Goal: Information Seeking & Learning: Learn about a topic

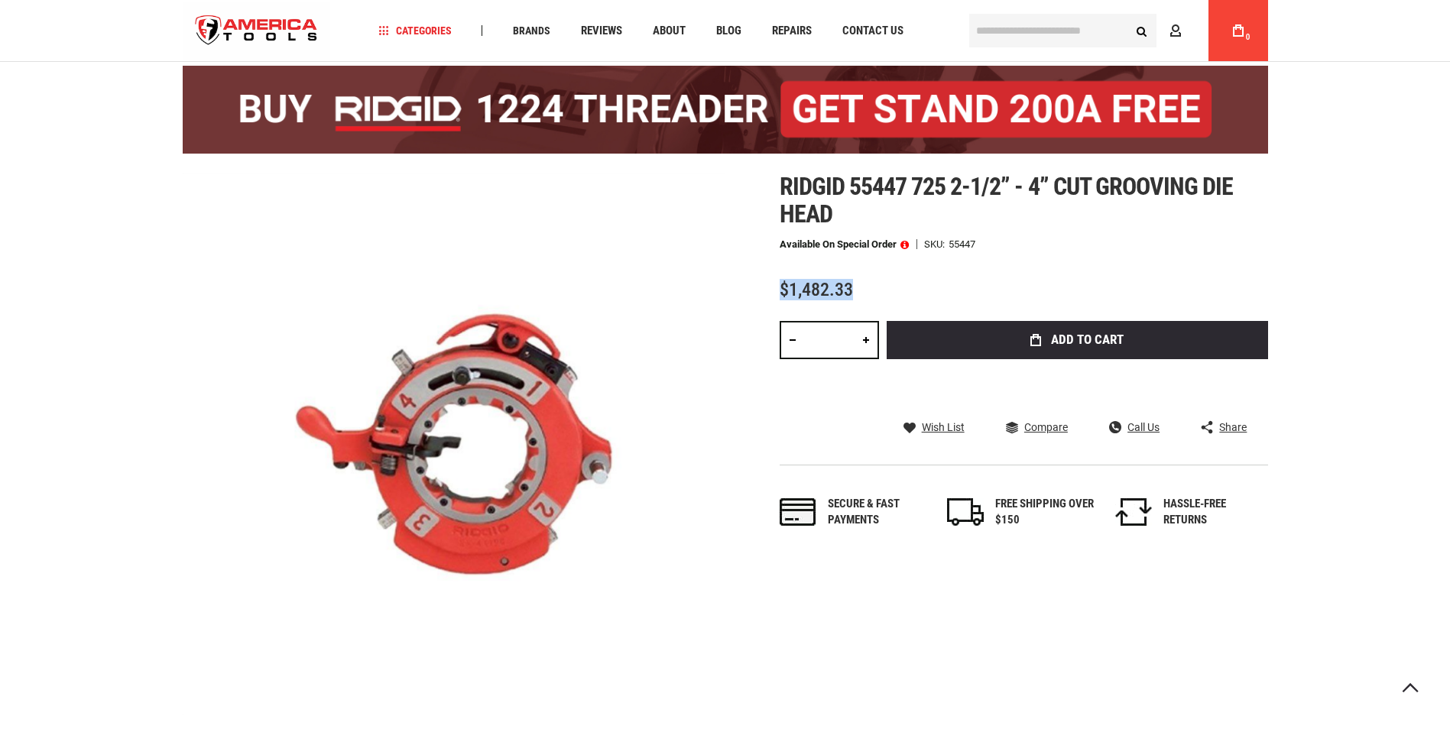
drag, startPoint x: 848, startPoint y: 289, endPoint x: 780, endPoint y: 293, distance: 68.1
click at [780, 293] on span "$1,482.33" at bounding box center [816, 289] width 73 height 21
drag, startPoint x: 780, startPoint y: 293, endPoint x: 749, endPoint y: 293, distance: 31.3
click at [749, 293] on div "Skip to the end of the images gallery Skip to the beginning of the images galle…" at bounding box center [725, 444] width 1085 height 543
click at [830, 297] on span "$1,482.33" at bounding box center [816, 289] width 73 height 21
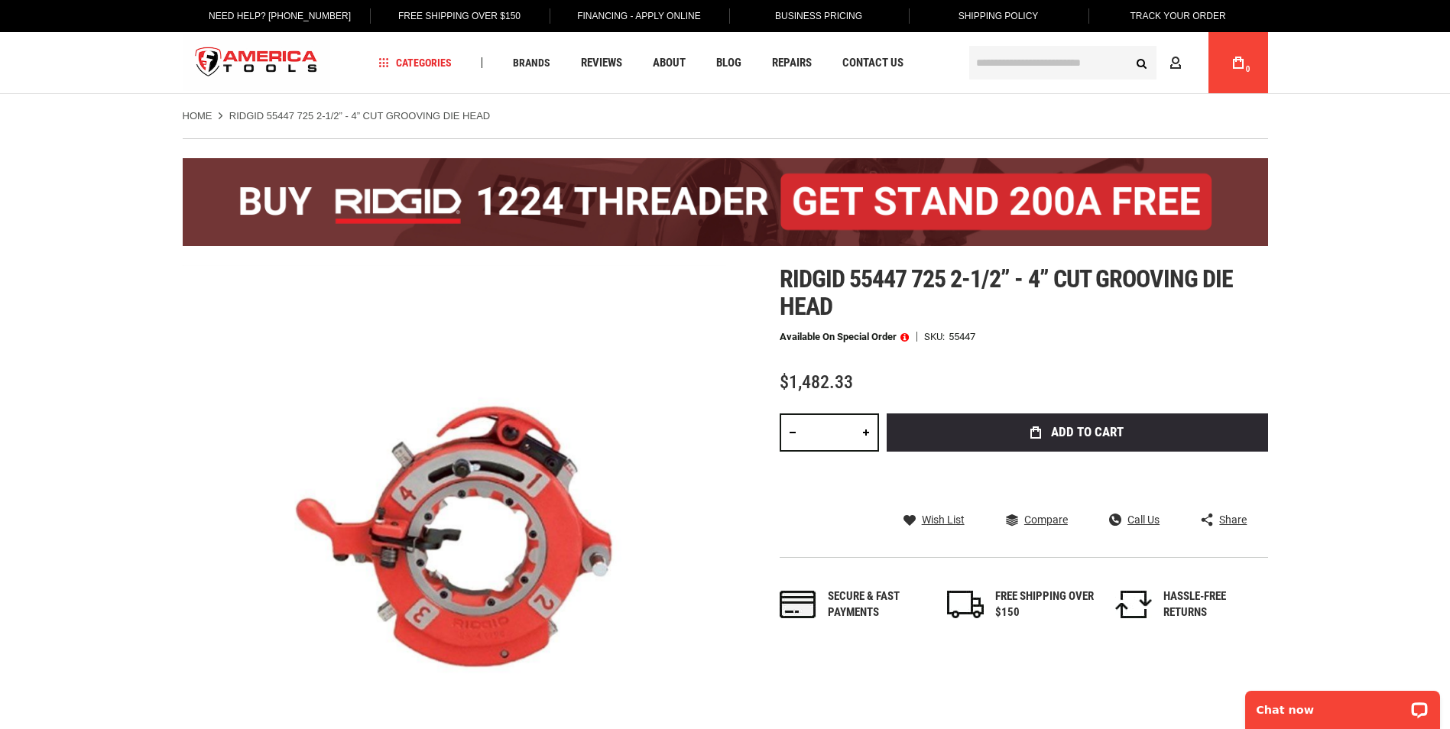
click at [1133, 333] on div "Available on Special Order SKU 55447" at bounding box center [1024, 337] width 488 height 11
drag, startPoint x: 780, startPoint y: 271, endPoint x: 946, endPoint y: 275, distance: 165.9
click at [946, 275] on span "Ridgid 55447 725 2-1/2” - 4” cut grooving die head" at bounding box center [1007, 292] width 454 height 57
copy span "Ridgid 55447 725"
click at [832, 319] on span "Ridgid 55447 725 2-1/2” - 4” cut grooving die head" at bounding box center [1007, 292] width 454 height 57
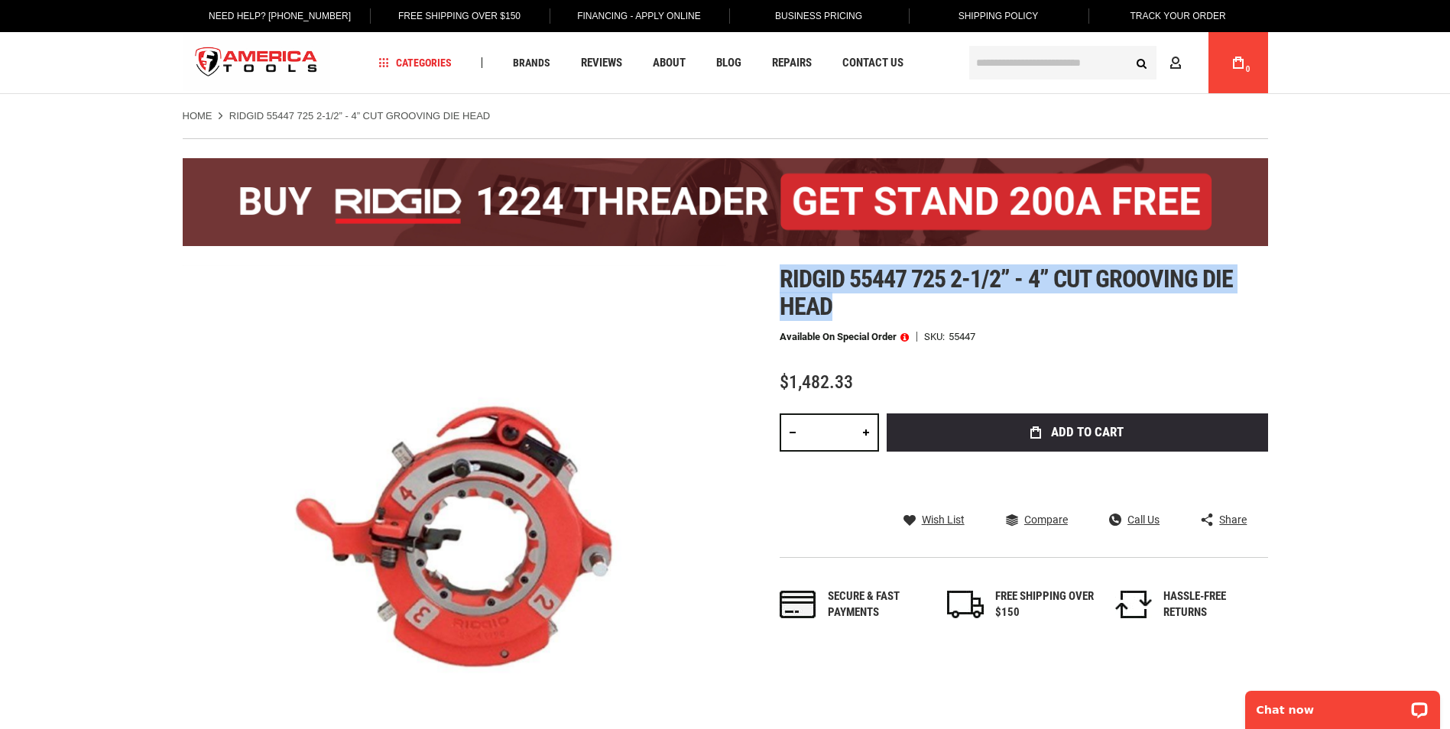
drag, startPoint x: 779, startPoint y: 277, endPoint x: 839, endPoint y: 310, distance: 69.1
click at [839, 310] on h1 "Ridgid 55447 725 2-1/2” - 4” cut grooving die head" at bounding box center [1024, 292] width 488 height 55
copy span "Ridgid 55447 725 2-1/2” - 4” cut grooving die head"
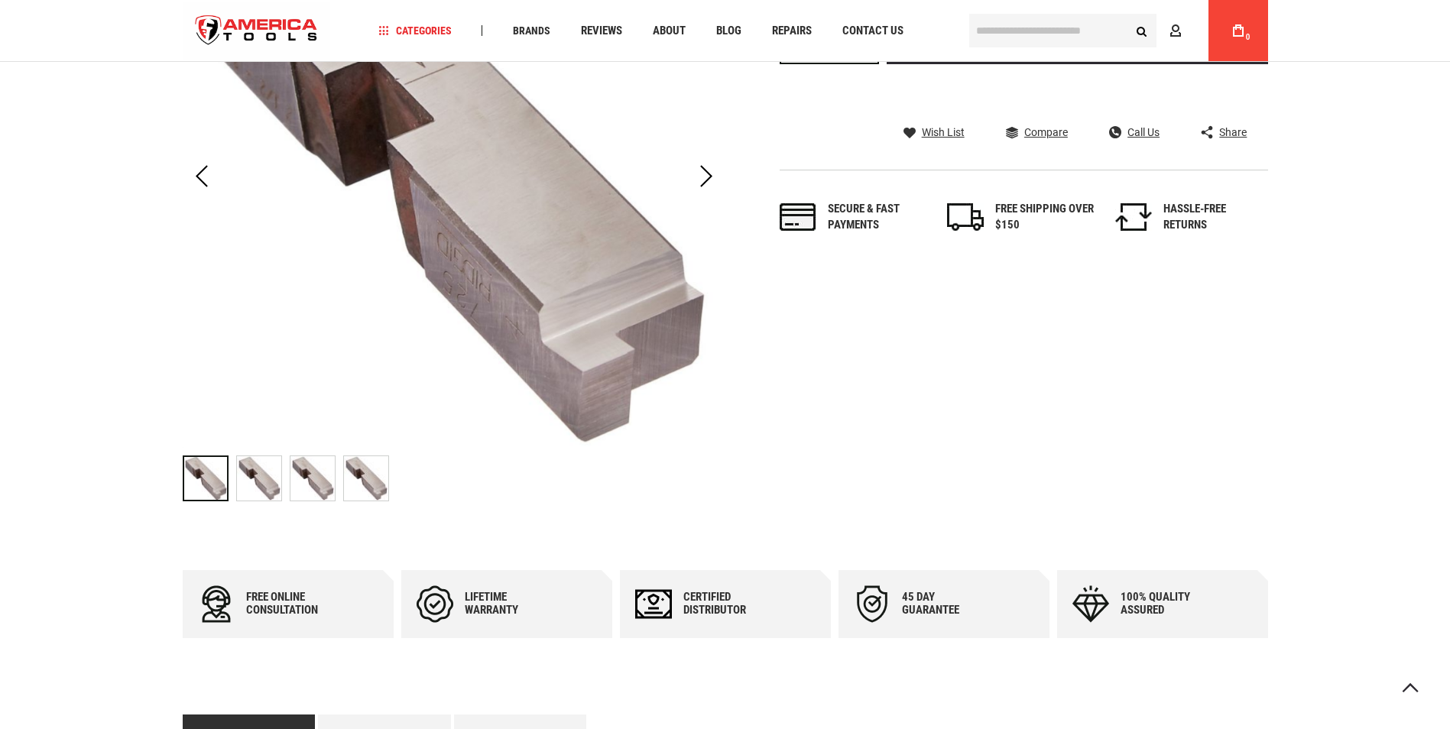
scroll to position [382, 0]
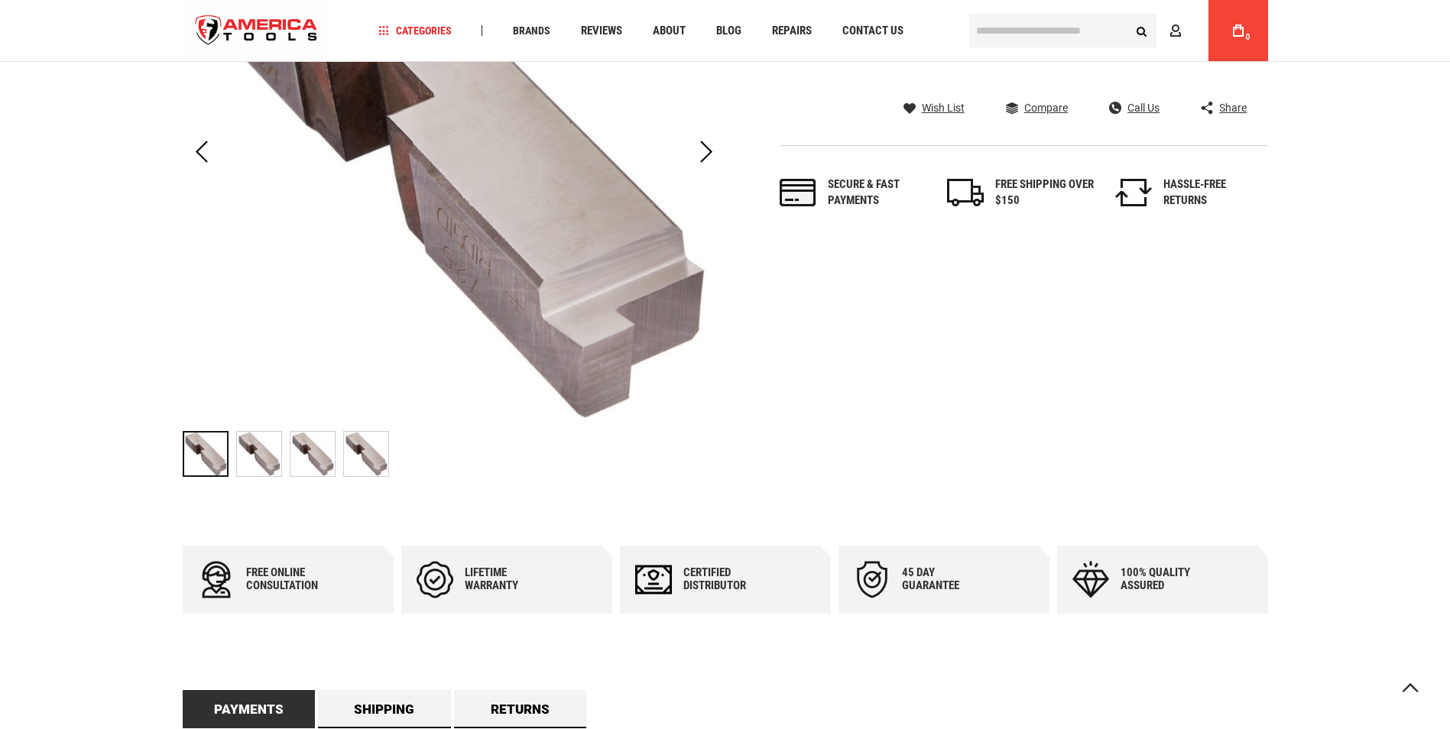
click at [274, 443] on img at bounding box center [259, 454] width 44 height 44
click at [321, 456] on img at bounding box center [312, 454] width 44 height 44
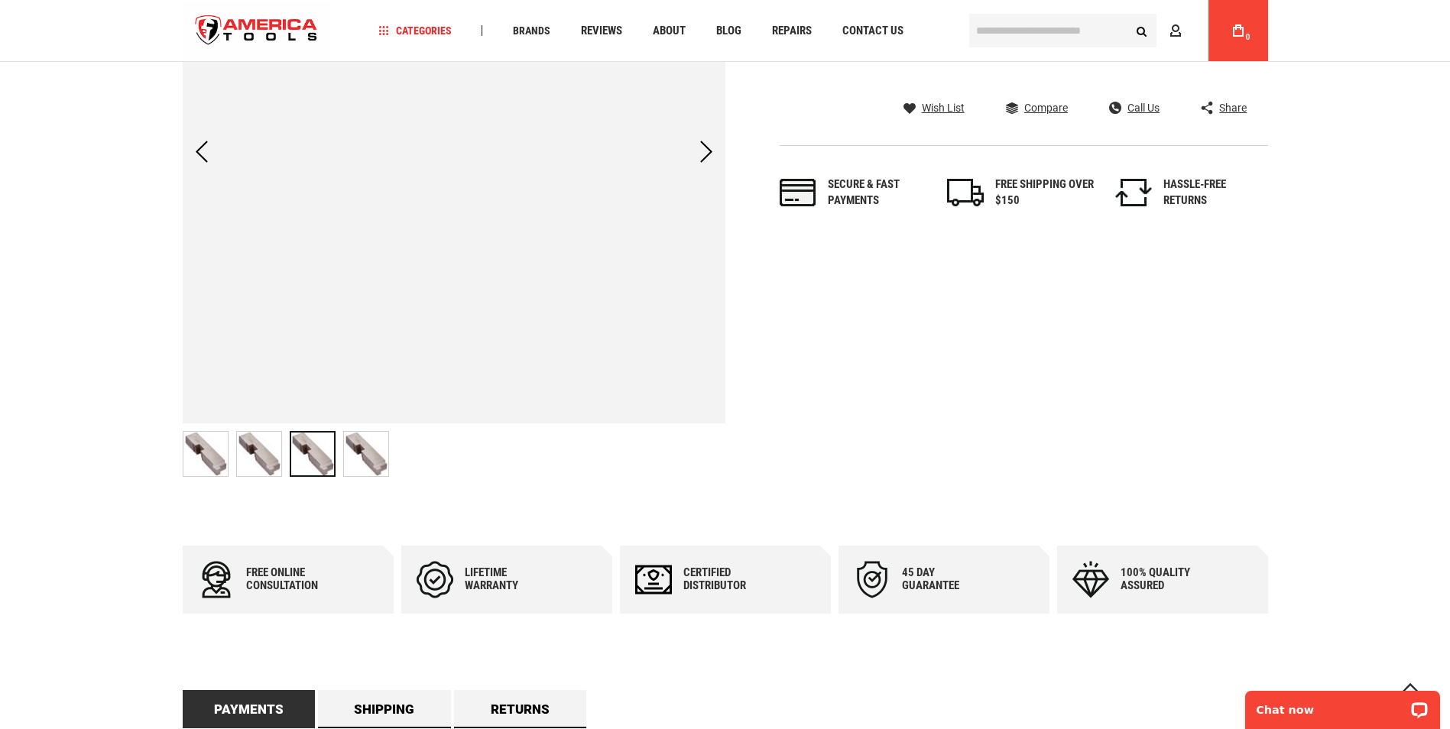
scroll to position [0, 0]
click at [368, 457] on img at bounding box center [366, 454] width 44 height 44
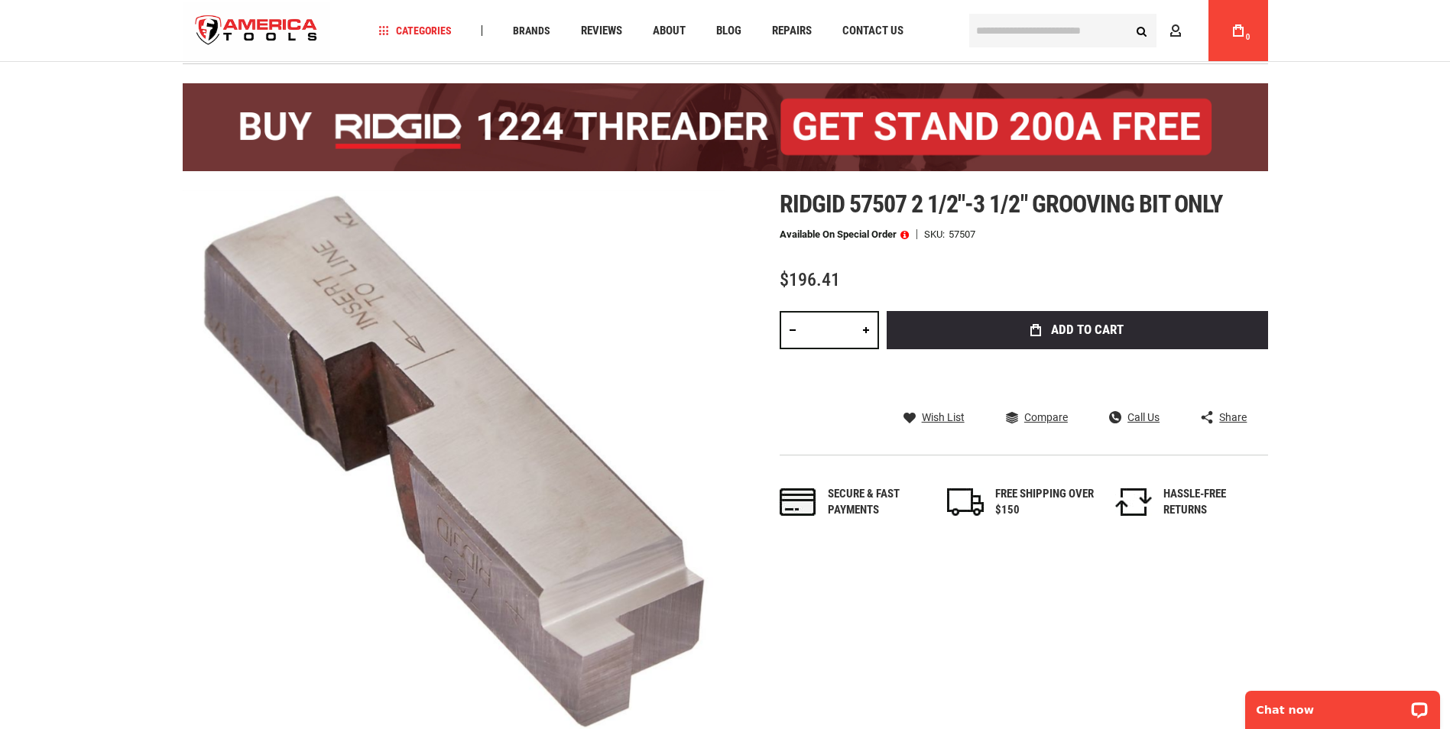
scroll to position [76, 0]
